Goal: Use online tool/utility: Utilize a website feature to perform a specific function

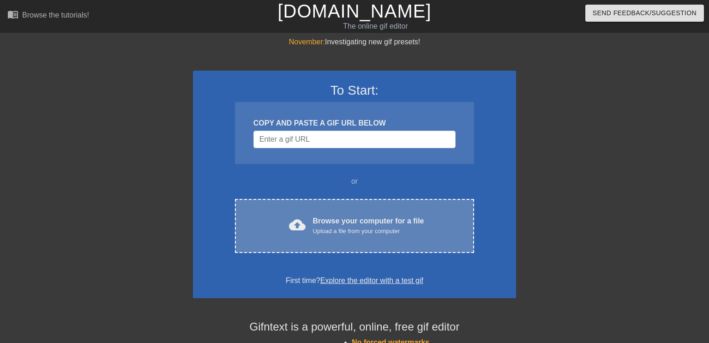
click at [330, 206] on div "cloud_upload Browse your computer for a file Upload a file from your computer C…" at bounding box center [354, 226] width 239 height 54
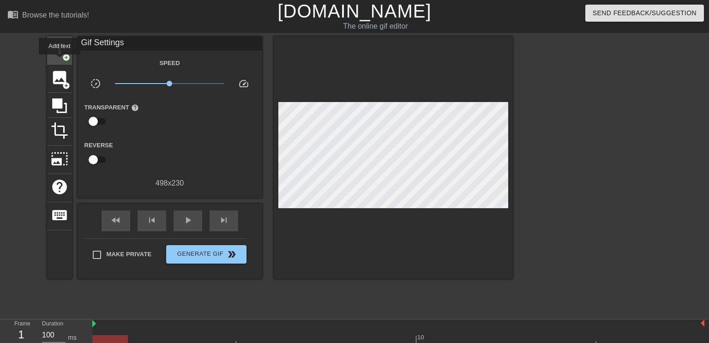
click at [60, 61] on div "title add_circle" at bounding box center [59, 50] width 25 height 28
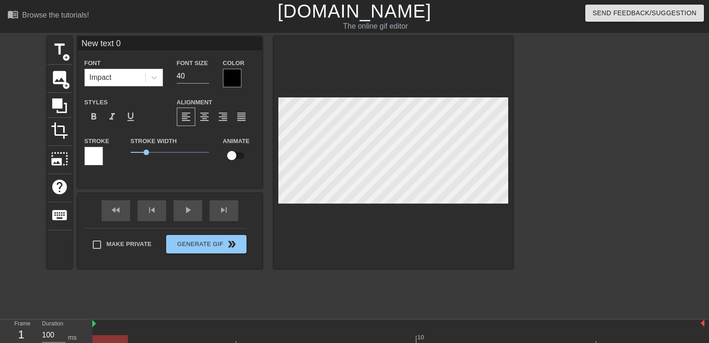
type input "F"
type textarea "F"
type input "FL"
type textarea "FL"
type input "FLA"
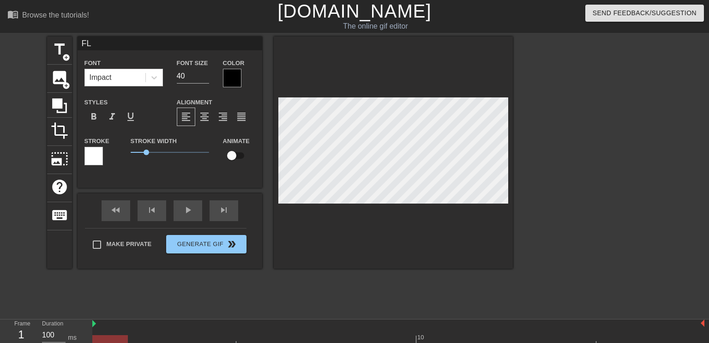
type textarea "FLA"
type input "FLAI"
type textarea "FLAI"
type input "FLAIL"
type textarea "FLAIL"
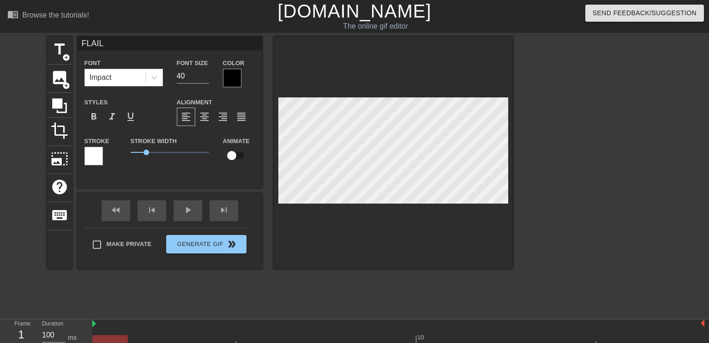
click at [227, 76] on div at bounding box center [232, 78] width 18 height 18
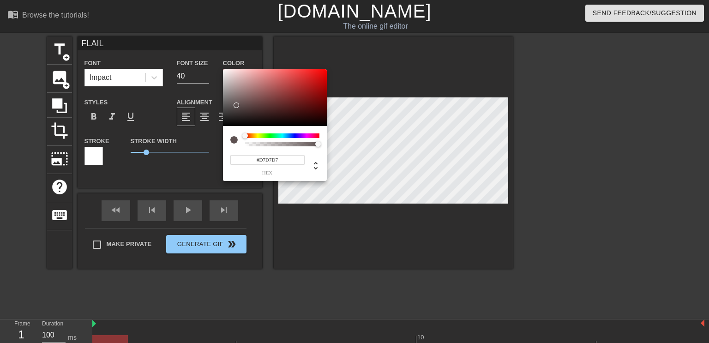
type input "#FFFFFF"
drag, startPoint x: 239, startPoint y: 108, endPoint x: 201, endPoint y: 47, distance: 72.3
click at [201, 47] on div "#FFFFFF hex" at bounding box center [354, 171] width 709 height 343
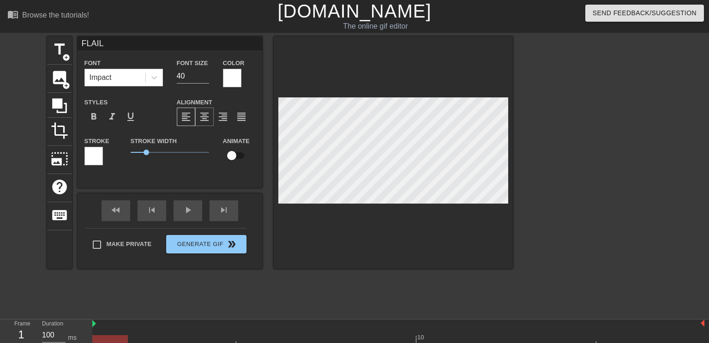
click at [208, 113] on span "format_align_center" at bounding box center [204, 116] width 11 height 11
click at [147, 152] on span "1.1" at bounding box center [148, 153] width 6 height 6
click at [159, 73] on div at bounding box center [154, 77] width 17 height 17
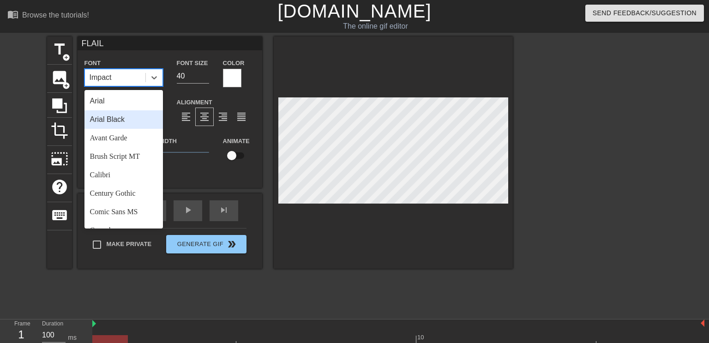
click at [132, 116] on div "Arial Black" at bounding box center [123, 119] width 78 height 18
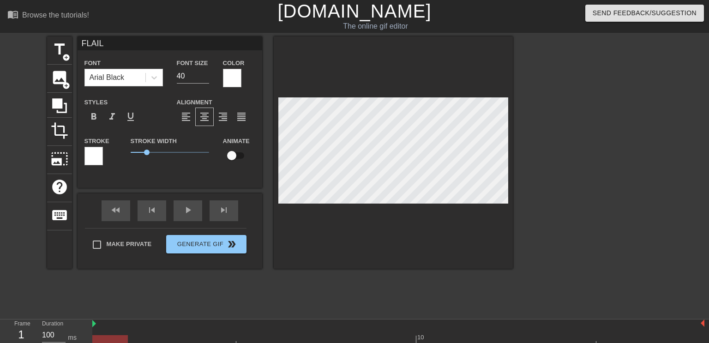
click at [144, 173] on div "Stroke Width 1.05" at bounding box center [170, 154] width 92 height 38
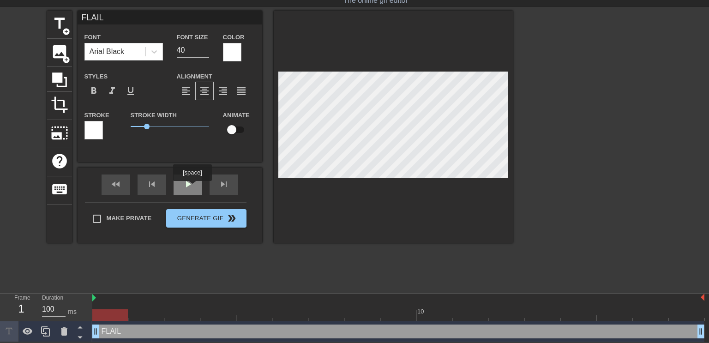
click at [192, 187] on div "play_arrow" at bounding box center [188, 184] width 29 height 21
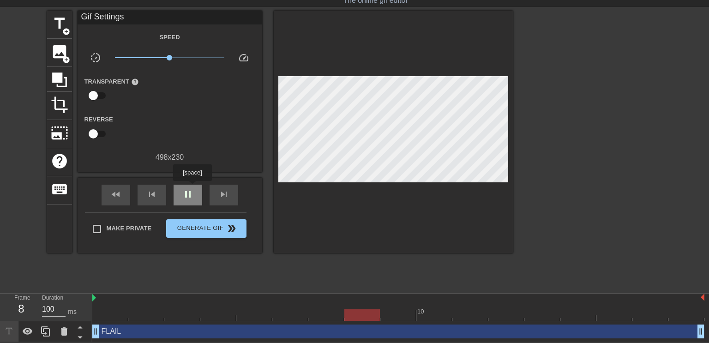
click at [192, 187] on div "pause" at bounding box center [188, 195] width 29 height 21
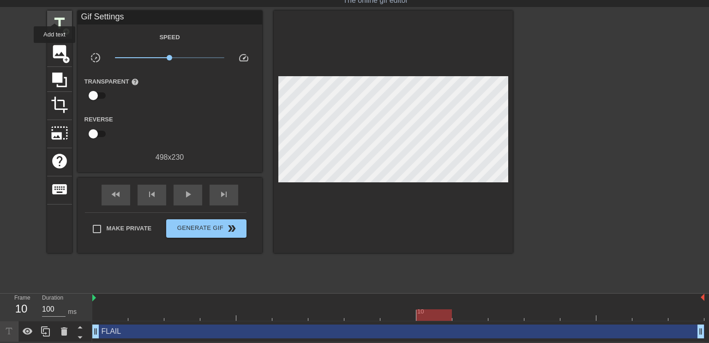
click at [54, 15] on span "title" at bounding box center [60, 24] width 18 height 18
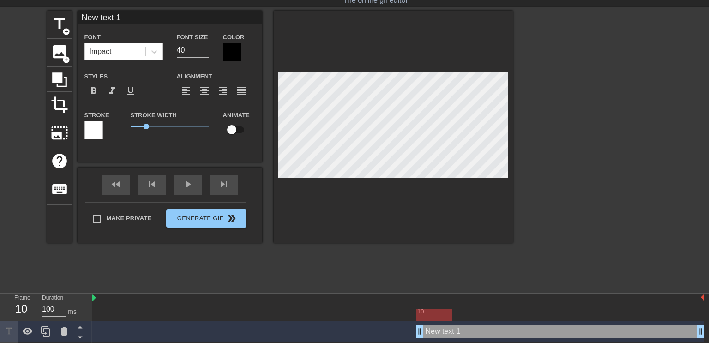
click at [230, 53] on div at bounding box center [232, 52] width 18 height 18
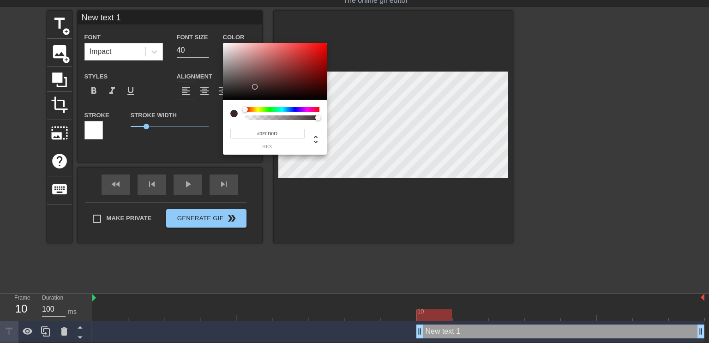
type input "#000000"
drag, startPoint x: 255, startPoint y: 87, endPoint x: 162, endPoint y: 130, distance: 103.1
click at [162, 130] on div "#000000 hex" at bounding box center [354, 171] width 709 height 343
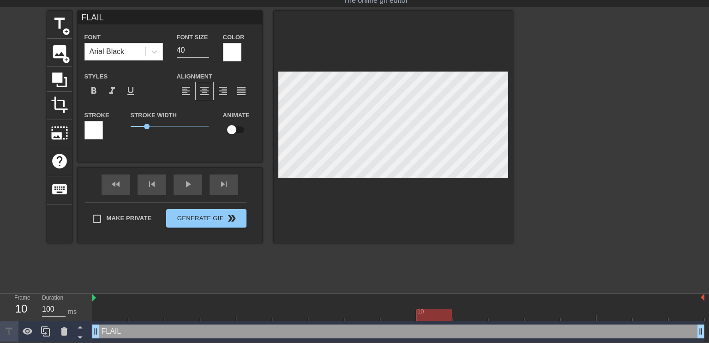
click at [245, 36] on div "Color" at bounding box center [239, 46] width 32 height 30
click at [239, 43] on div at bounding box center [232, 52] width 18 height 18
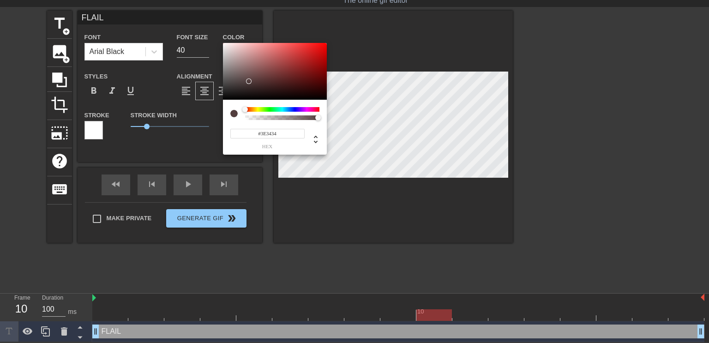
type input "#000000"
drag, startPoint x: 249, startPoint y: 81, endPoint x: 189, endPoint y: 130, distance: 77.4
click at [189, 130] on div "#000000 hex" at bounding box center [354, 171] width 709 height 343
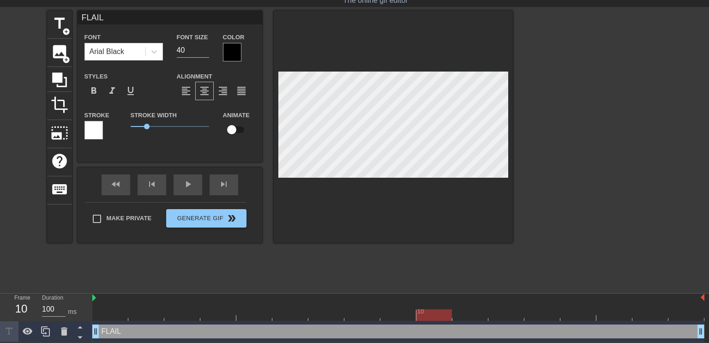
click at [376, 194] on div at bounding box center [393, 127] width 239 height 232
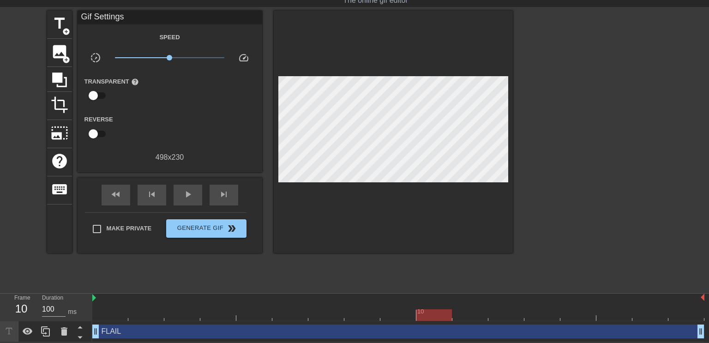
click at [365, 179] on div at bounding box center [393, 132] width 239 height 242
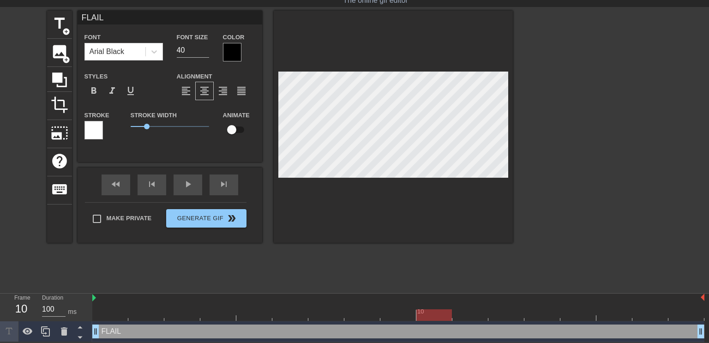
click at [367, 191] on div at bounding box center [393, 127] width 239 height 232
click at [232, 126] on input "checkbox" at bounding box center [231, 130] width 53 height 18
click at [234, 128] on input "checkbox" at bounding box center [240, 130] width 53 height 18
checkbox input "false"
click at [95, 130] on div at bounding box center [93, 130] width 18 height 18
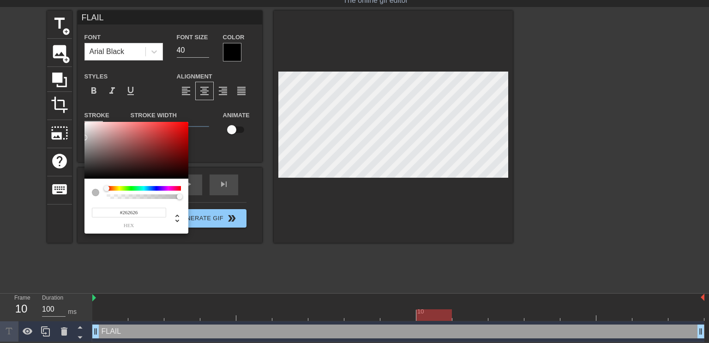
type input "#000000"
drag, startPoint x: 149, startPoint y: 160, endPoint x: 59, endPoint y: 198, distance: 97.6
click at [59, 198] on div "#000000 hex" at bounding box center [354, 171] width 709 height 343
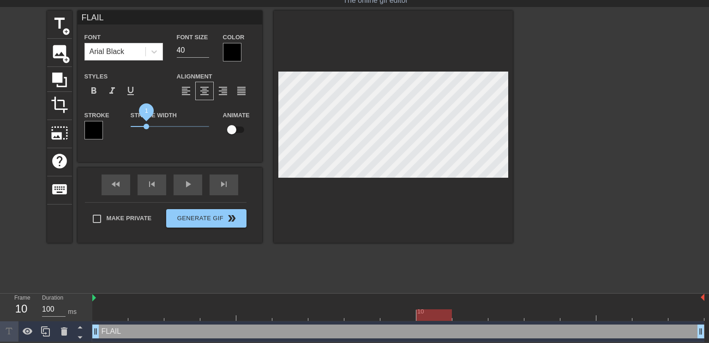
click at [146, 126] on span "1" at bounding box center [147, 127] width 6 height 6
